Goal: Task Accomplishment & Management: Manage account settings

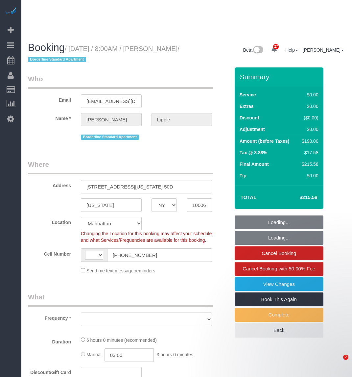
select select "NY"
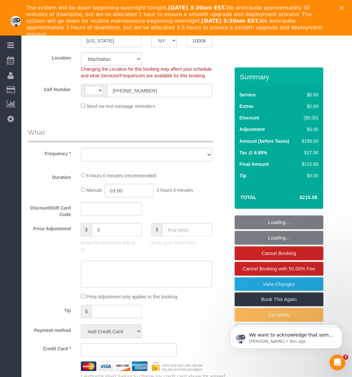
select select "string:[GEOGRAPHIC_DATA]"
select select "object:4086"
select select "string:stripe-pm_1RCPZs4VGloSiKo7ysY49JBj"
select select "number:56"
select select "number:76"
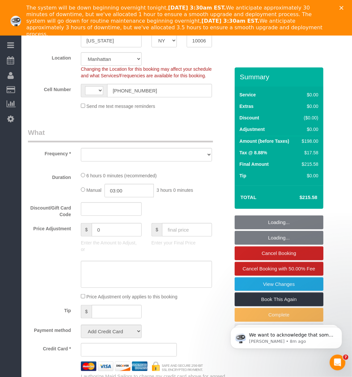
select select "number:15"
select select "number:6"
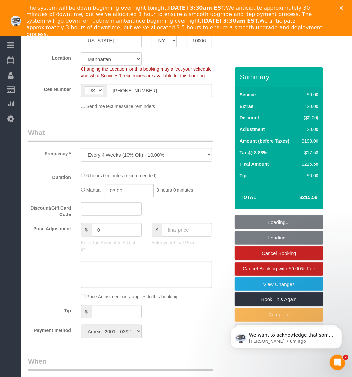
select select "2"
select select "spot1"
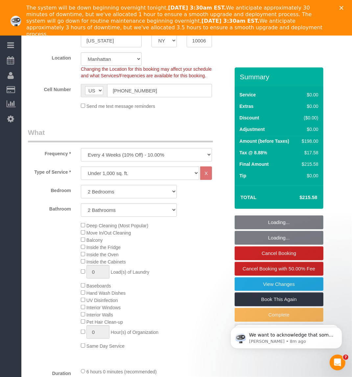
select select "object:4634"
select select "2"
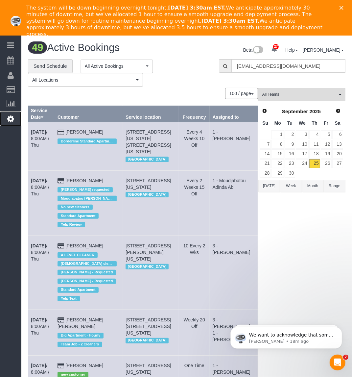
click at [13, 117] on icon at bounding box center [10, 119] width 7 height 8
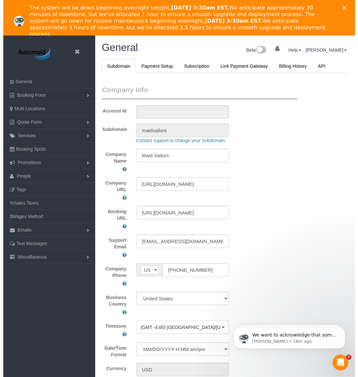
scroll to position [1540, 352]
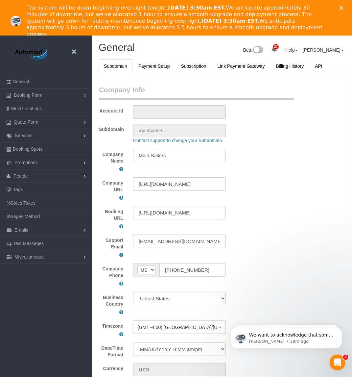
select select "425"
click at [71, 50] on link at bounding box center [76, 52] width 10 height 10
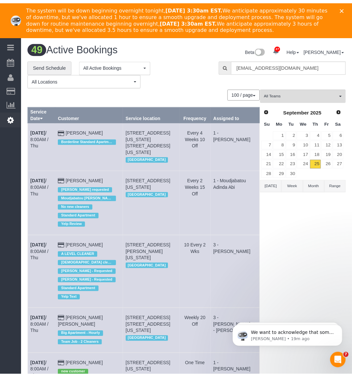
scroll to position [2668, 352]
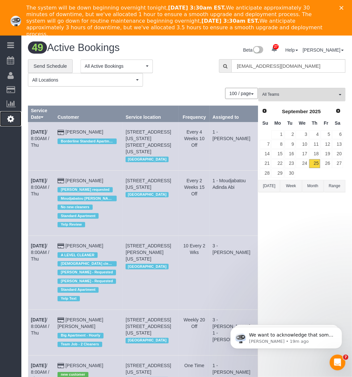
click at [13, 115] on icon at bounding box center [10, 119] width 7 height 8
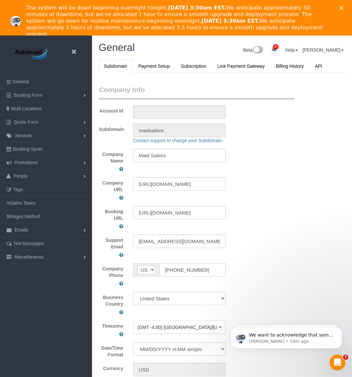
scroll to position [1540, 352]
select select "425"
click at [63, 122] on link "Quote Form" at bounding box center [46, 121] width 92 height 13
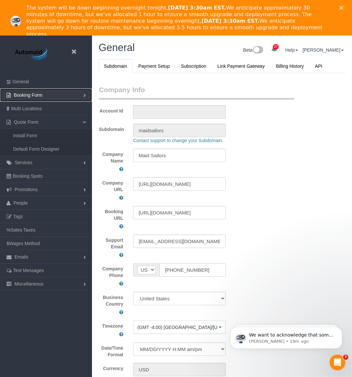
click at [81, 92] on link "Booking Form" at bounding box center [46, 94] width 92 height 13
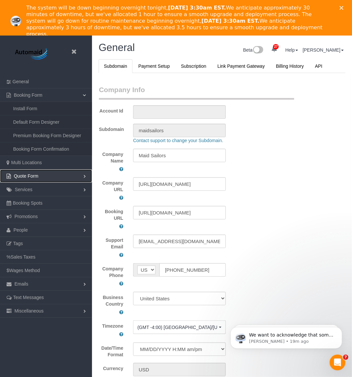
click at [38, 173] on link "Quote Form" at bounding box center [46, 175] width 92 height 13
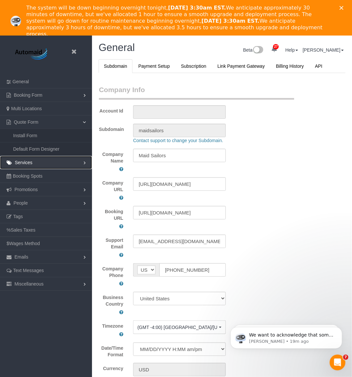
click at [35, 163] on link "Services" at bounding box center [46, 162] width 92 height 13
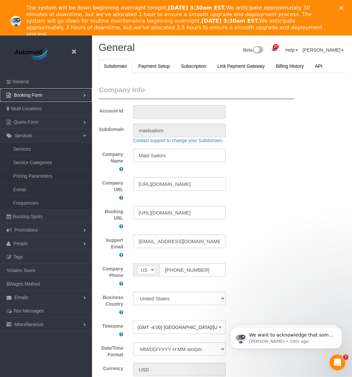
click at [41, 96] on span "Booking Form" at bounding box center [28, 94] width 29 height 5
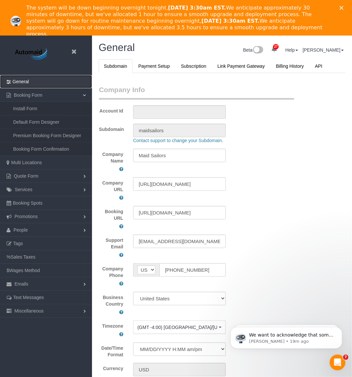
click at [50, 78] on link "General" at bounding box center [46, 81] width 92 height 13
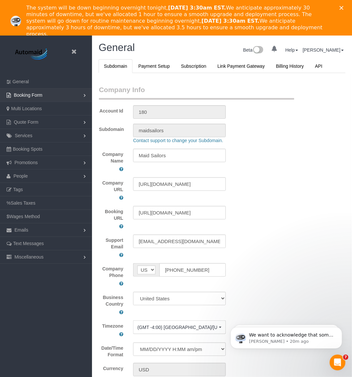
select select "425"
click at [72, 257] on link "Miscellaneous" at bounding box center [46, 256] width 92 height 13
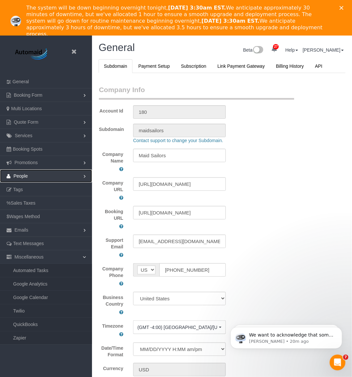
click at [72, 170] on link "People" at bounding box center [46, 175] width 92 height 13
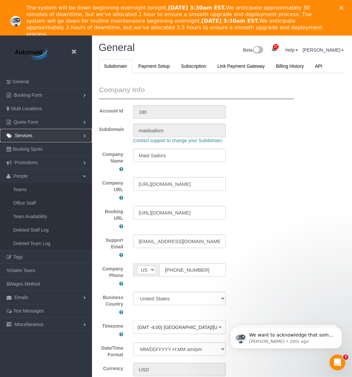
click at [73, 136] on link "Services" at bounding box center [46, 135] width 92 height 13
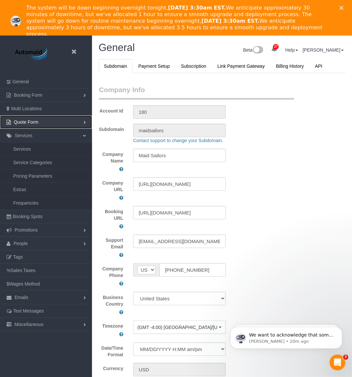
click at [80, 117] on link "Quote Form" at bounding box center [46, 121] width 92 height 13
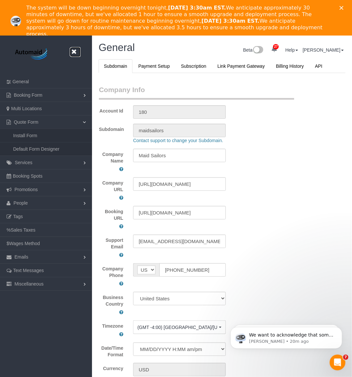
drag, startPoint x: 74, startPoint y: 48, endPoint x: 60, endPoint y: 63, distance: 20.5
click at [73, 49] on icon at bounding box center [74, 52] width 8 height 8
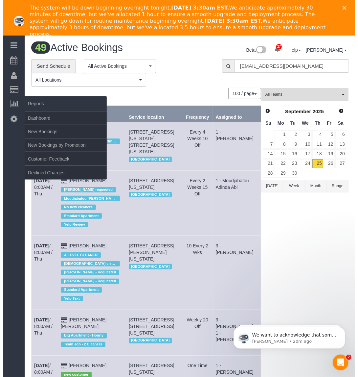
scroll to position [2668, 352]
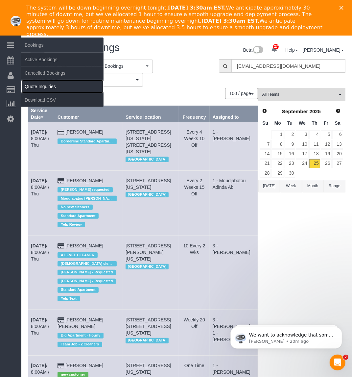
click at [40, 83] on link "Quote Inquiries" at bounding box center [62, 86] width 82 height 13
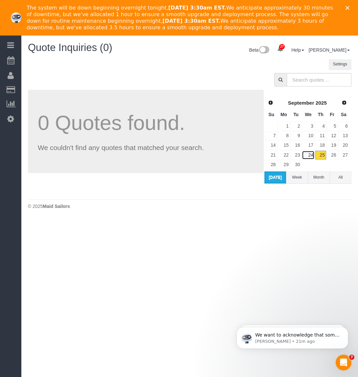
click at [310, 158] on link "24" at bounding box center [308, 155] width 12 height 9
click at [312, 155] on link "24" at bounding box center [308, 155] width 12 height 9
